Goal: Information Seeking & Learning: Check status

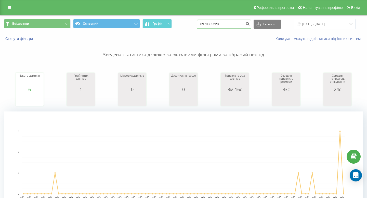
click at [237, 28] on input "0979885228" at bounding box center [224, 24] width 54 height 9
paste input "+38 097 058 85 0"
drag, startPoint x: 219, startPoint y: 24, endPoint x: 154, endPoint y: 24, distance: 64.7
click at [155, 24] on div "Всі дзвінки Основний Графік 097 058 85 08 Експорт .csv .xls .xlsx 21.05.2025 - …" at bounding box center [183, 24] width 359 height 10
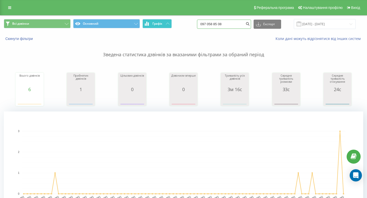
type input "097 058 85 08"
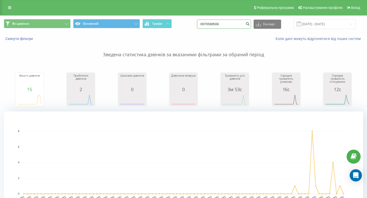
click at [229, 25] on input "0970588508" at bounding box center [224, 24] width 54 height 9
paste input "[PHONE_NUMBER]"
click at [218, 24] on input "+38 067 802 91 01" at bounding box center [224, 24] width 54 height 9
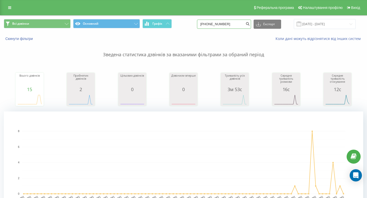
drag, startPoint x: 219, startPoint y: 24, endPoint x: 192, endPoint y: 24, distance: 27.3
click at [192, 24] on div "Всі дзвінки Основний Графік +38 067 802 91 01 Експорт .csv .xls .xlsx 21.05.202…" at bounding box center [183, 24] width 359 height 10
type input "067 802 91 01"
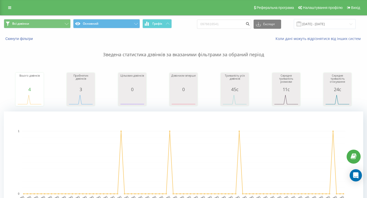
click at [225, 114] on rect "A chart." at bounding box center [183, 163] width 359 height 102
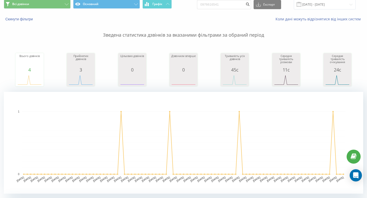
scroll to position [11, 0]
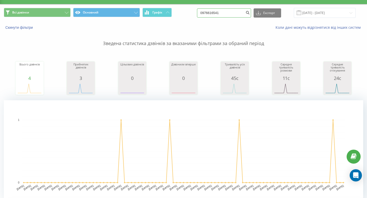
click at [223, 12] on input "0976616541" at bounding box center [224, 12] width 54 height 9
paste input "+38 098 407 49 53"
drag, startPoint x: 219, startPoint y: 13, endPoint x: 199, endPoint y: 13, distance: 20.1
click at [199, 13] on div "Всі дзвінки Основний Графік +38 098 407 49 53 Експорт .csv .xls .xlsx 21.05.202…" at bounding box center [183, 13] width 359 height 10
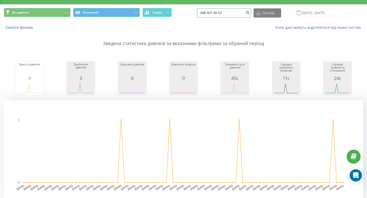
type input "098 407 49 53"
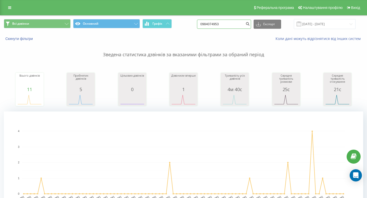
click at [224, 21] on input "0984074953" at bounding box center [224, 24] width 54 height 9
paste input "+38 050 593 31 61"
drag, startPoint x: 219, startPoint y: 23, endPoint x: 187, endPoint y: 23, distance: 32.1
click at [187, 23] on div "Всі дзвінки Основний Графік +38 050 593 31 61 Експорт .csv .xls .xlsx 21.05.202…" at bounding box center [183, 24] width 359 height 10
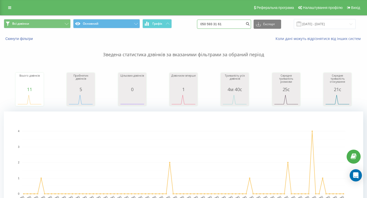
type input "050 593 31 61"
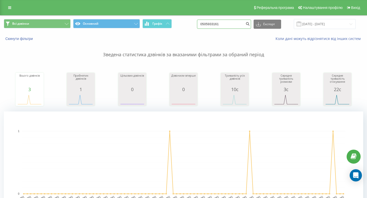
click at [228, 25] on input "0505933161" at bounding box center [224, 24] width 54 height 9
paste input "+38 097 950 77 69"
drag, startPoint x: 218, startPoint y: 25, endPoint x: 203, endPoint y: 25, distance: 15.3
click at [204, 25] on div "Всі дзвінки Основний Графік +38 097 950 77 69 Експорт .csv .xls .xlsx 21.05.202…" at bounding box center [183, 24] width 359 height 10
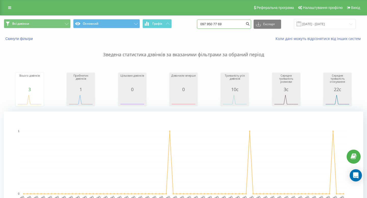
type input "097 950 77 69"
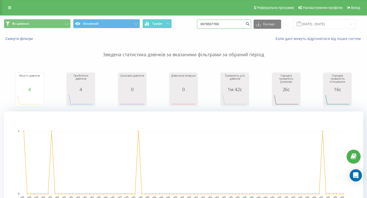
click at [239, 24] on input "0979507769" at bounding box center [224, 24] width 54 height 9
paste input "+38 097 546 68 06"
click at [217, 25] on input "+38 097 546 68 06" at bounding box center [224, 24] width 54 height 9
drag, startPoint x: 219, startPoint y: 25, endPoint x: 199, endPoint y: 24, distance: 20.4
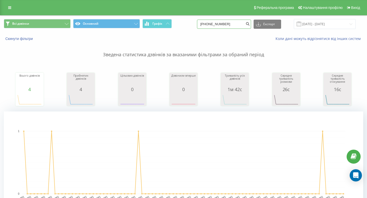
click at [201, 25] on div "Всі дзвінки Основний Графік +38 097 546 68 06 Експорт .csv .xls .xlsx 21.05.202…" at bounding box center [183, 24] width 359 height 10
type input "097 546 68 06"
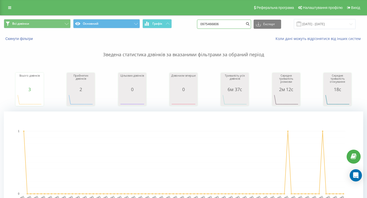
click at [227, 23] on input "0975466806" at bounding box center [224, 24] width 54 height 9
paste input "+38 096 009 54 68"
drag, startPoint x: 219, startPoint y: 23, endPoint x: 189, endPoint y: 23, distance: 30.1
click at [190, 23] on div "Всі дзвінки Основний Графік +38 096 009 54 68 Експорт .csv .xls .xlsx 21.05.202…" at bounding box center [183, 24] width 359 height 10
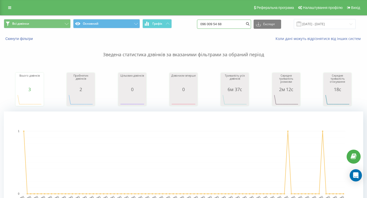
type input "096 009 54 68"
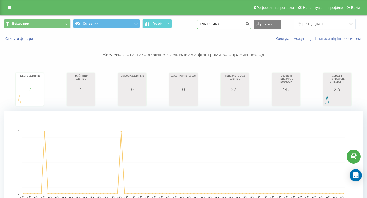
click at [247, 21] on input "0960095468" at bounding box center [224, 24] width 54 height 9
paste input "+38 096 171 10 23"
drag, startPoint x: 219, startPoint y: 24, endPoint x: 198, endPoint y: 24, distance: 20.9
click at [198, 24] on div "Всі дзвінки Основний Графік +38 096 171 10 23 Експорт .csv .xls .xlsx 21.05.202…" at bounding box center [183, 24] width 359 height 10
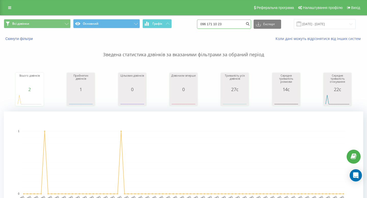
type input "096 171 10 23"
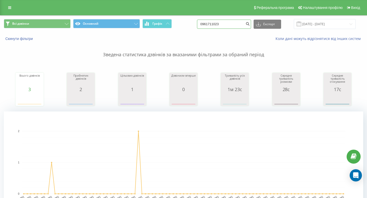
click at [218, 24] on input "0961711023" at bounding box center [224, 24] width 54 height 9
paste input "+38 096 965 31 19"
drag, startPoint x: 218, startPoint y: 25, endPoint x: 200, endPoint y: 25, distance: 17.8
click at [201, 25] on div "Всі дзвінки Основний Графік +38 096 965 31 19 Експорт .csv .xls .xlsx 21.05.202…" at bounding box center [183, 24] width 359 height 10
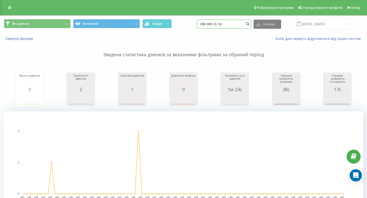
type input "096 965 31 19"
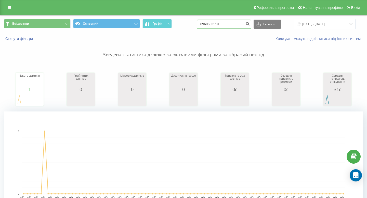
click at [234, 23] on input "0969653119" at bounding box center [224, 24] width 54 height 9
paste input "+38 067 342 52 8"
drag, startPoint x: 220, startPoint y: 24, endPoint x: 207, endPoint y: 24, distance: 13.8
click at [207, 24] on div "Всі дзвінки Основний Графік +38 067 342 52 89 Експорт .csv .xls .xlsx 21.05.202…" at bounding box center [183, 24] width 359 height 10
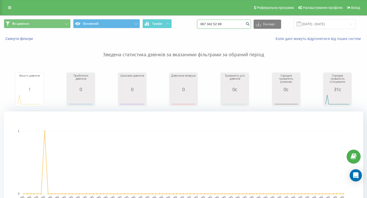
type input "067 342 52 89"
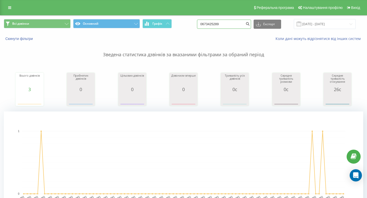
click at [232, 28] on input "0673425289" at bounding box center [224, 24] width 54 height 9
paste input "+38 067 372 70 00"
drag, startPoint x: 219, startPoint y: 24, endPoint x: 197, endPoint y: 24, distance: 21.7
click at [197, 24] on div "Всі дзвінки Основний Графік +38 067 372 70 00 Експорт .csv .xls .xlsx 21.05.202…" at bounding box center [183, 24] width 359 height 10
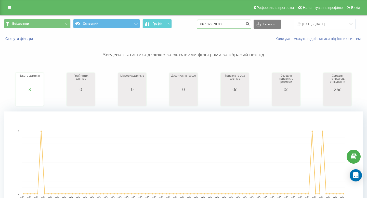
type input "067 372 70 00"
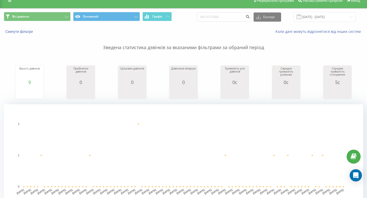
scroll to position [7, 0]
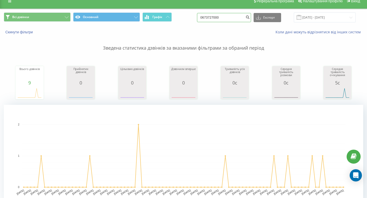
click at [228, 16] on input "0673727000" at bounding box center [224, 17] width 54 height 9
paste input "+38 068 037 47 64"
drag, startPoint x: 219, startPoint y: 17, endPoint x: 184, endPoint y: 15, distance: 34.4
click at [184, 15] on div "Всі дзвінки Основний Графік +38 068 037 47 64 Експорт .csv .xls .xlsx 21.05.202…" at bounding box center [183, 17] width 359 height 10
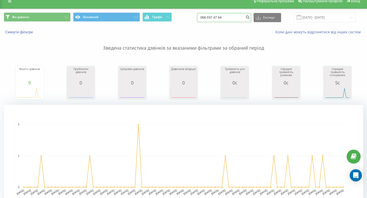
type input "068 037 47 64"
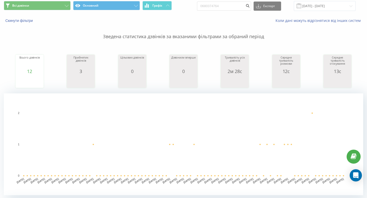
scroll to position [1, 0]
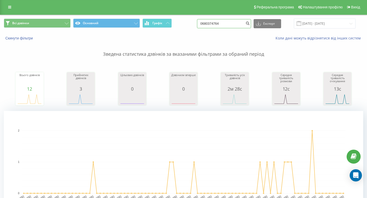
click at [223, 21] on input "0680374764" at bounding box center [224, 23] width 54 height 9
paste input "+38 067 344 21 06"
drag, startPoint x: 218, startPoint y: 23, endPoint x: 195, endPoint y: 23, distance: 22.9
click at [197, 23] on div "Всі дзвінки Основний Графік +38 067 344 21 06 Експорт .csv .xls .xlsx 21.05.202…" at bounding box center [183, 24] width 359 height 10
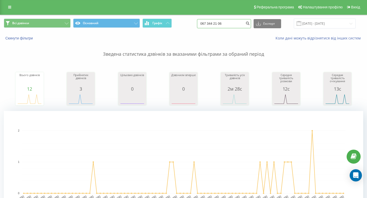
type input "067 344 21 06"
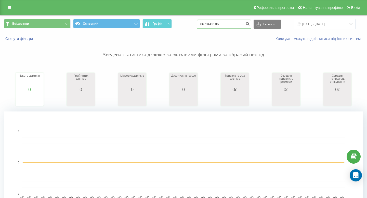
click at [227, 27] on input "0673442106" at bounding box center [224, 24] width 54 height 9
paste input "[PHONE_NUMBER]"
drag, startPoint x: 219, startPoint y: 24, endPoint x: 185, endPoint y: 23, distance: 34.7
click at [185, 23] on div "Всі дзвінки Основний Графік +38 068 473 37 47 Експорт .csv .xls .xlsx 21.05.202…" at bounding box center [183, 24] width 359 height 10
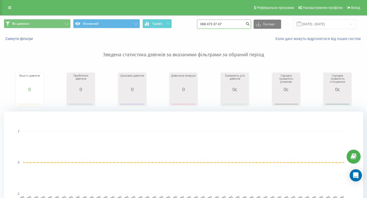
type input "068 473 37 47"
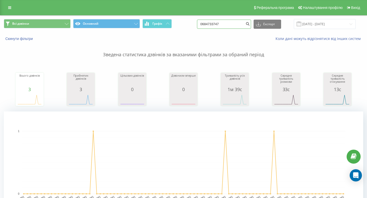
click at [224, 28] on input "0684733747" at bounding box center [224, 24] width 54 height 9
paste input "98 787 5019"
type input "098 787 5019"
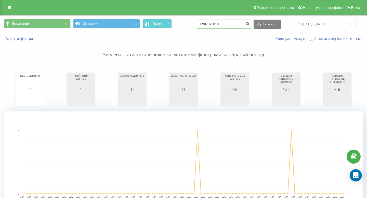
click at [231, 21] on input "0987875019" at bounding box center [224, 24] width 54 height 9
paste input "67 210 27 77"
type input "067 210 27 77"
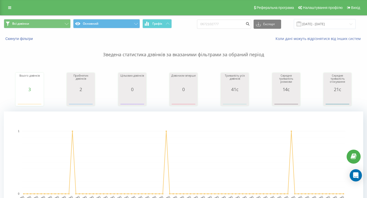
click at [257, 28] on div "0672102777 Експорт .csv .xls .xlsx 21.05.2025 - 21.08.2025" at bounding box center [276, 24] width 158 height 10
click at [250, 24] on icon "submit" at bounding box center [247, 23] width 4 height 3
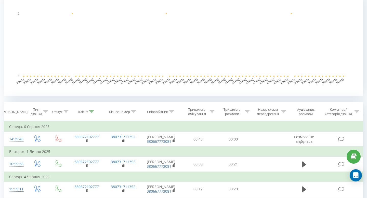
scroll to position [131, 0]
